Goal: Task Accomplishment & Management: Complete application form

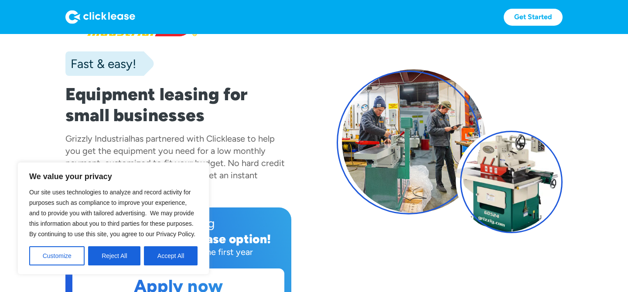
scroll to position [59, 0]
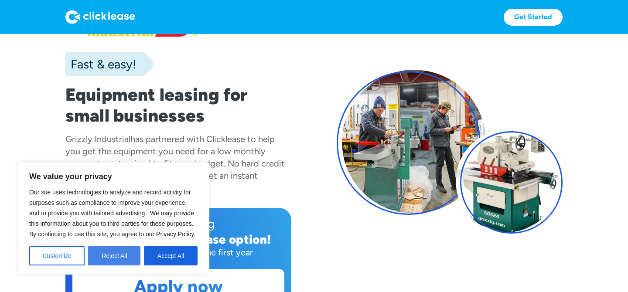
click at [118, 258] on button "Reject All" at bounding box center [114, 256] width 52 height 19
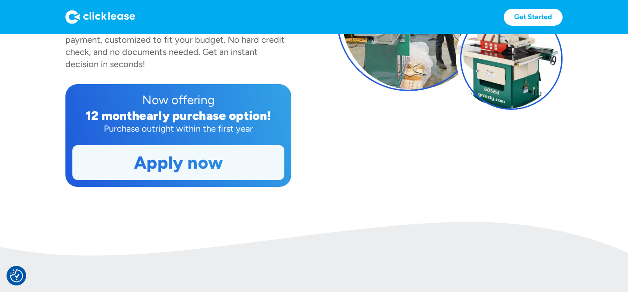
scroll to position [188, 0]
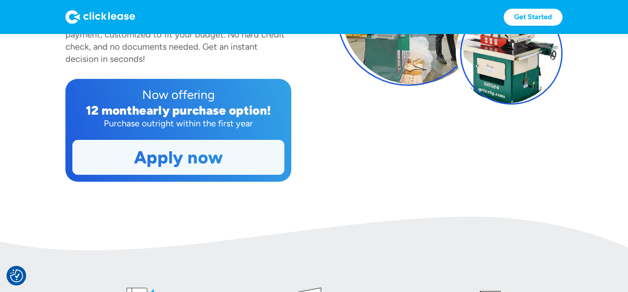
click at [229, 166] on link "Apply now" at bounding box center [178, 158] width 211 height 34
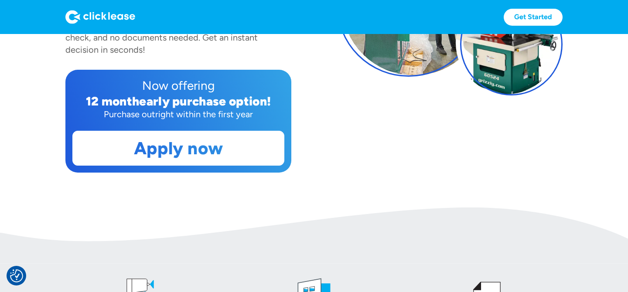
scroll to position [196, 0]
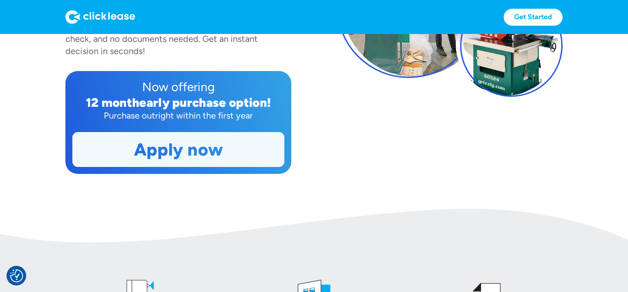
click at [216, 152] on link "Apply now" at bounding box center [178, 150] width 211 height 34
